Goal: Task Accomplishment & Management: Use online tool/utility

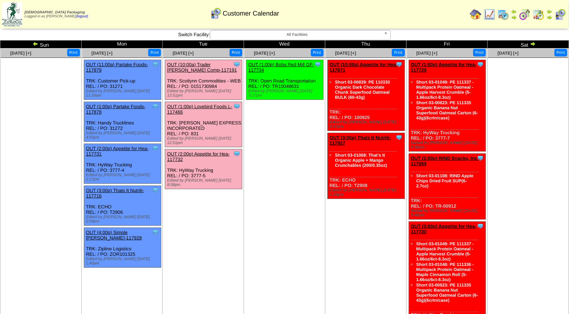
click at [540, 15] on img at bounding box center [539, 15] width 12 height 12
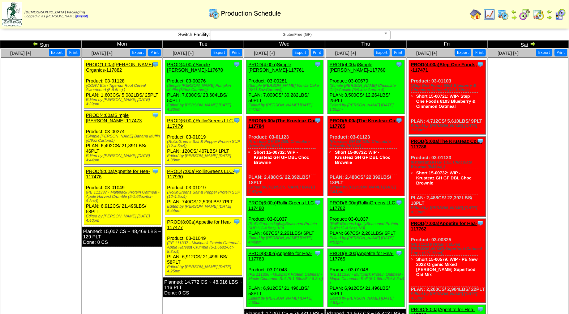
click at [560, 12] on img at bounding box center [561, 15] width 12 height 12
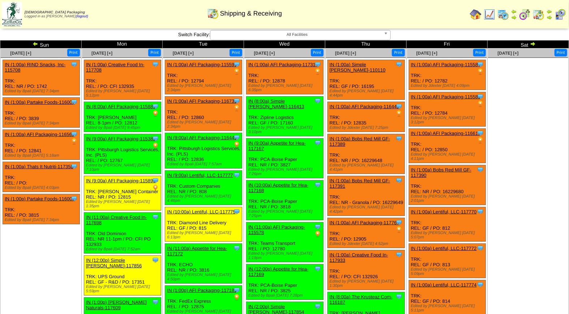
click at [560, 16] on img at bounding box center [561, 15] width 12 height 12
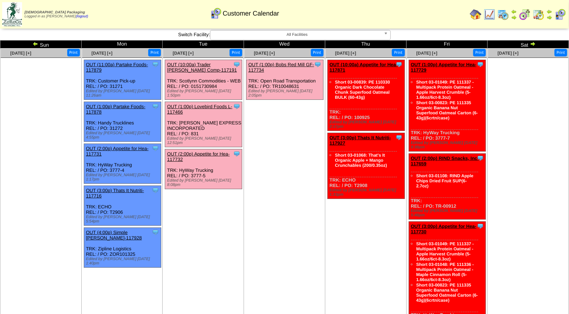
click at [212, 64] on link "OUT (10:00a) Trader Joes Comp-117191" at bounding box center [202, 67] width 70 height 11
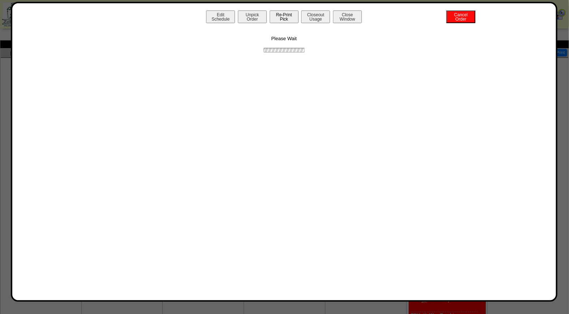
click at [287, 22] on button "Re-Print Pick" at bounding box center [284, 16] width 29 height 13
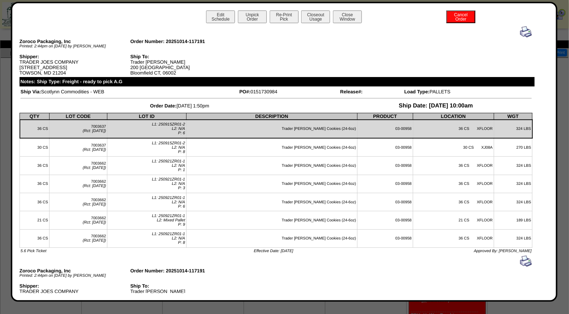
click at [522, 30] on img at bounding box center [527, 32] width 12 height 12
